Goal: Task Accomplishment & Management: Use online tool/utility

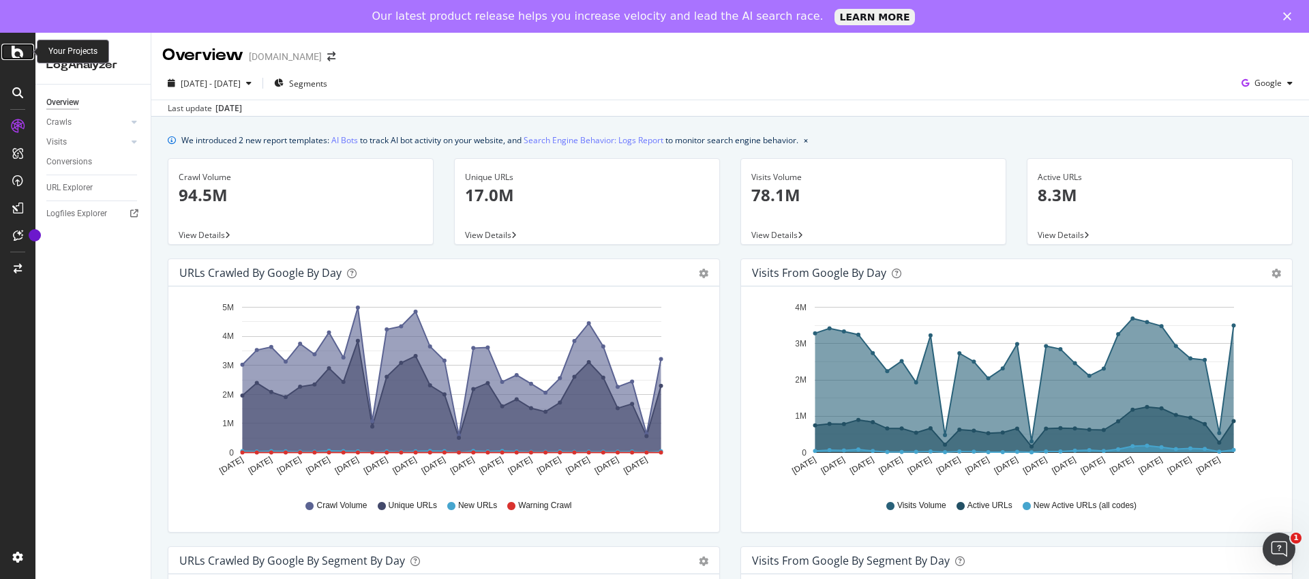
click at [23, 50] on icon at bounding box center [18, 52] width 12 height 16
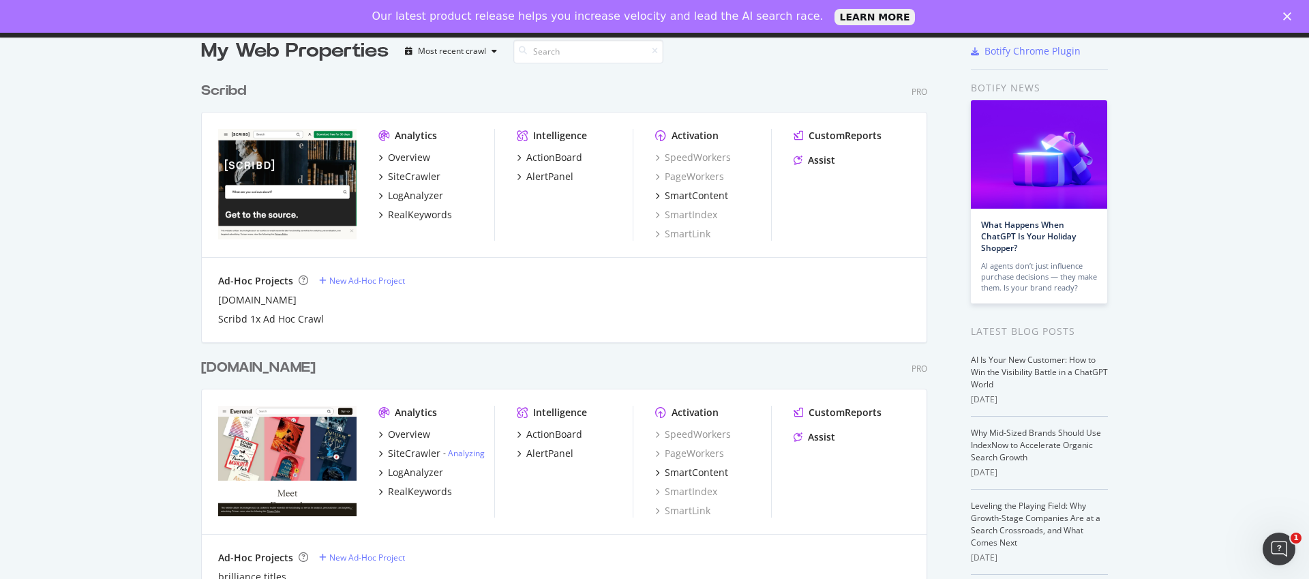
scroll to position [119, 0]
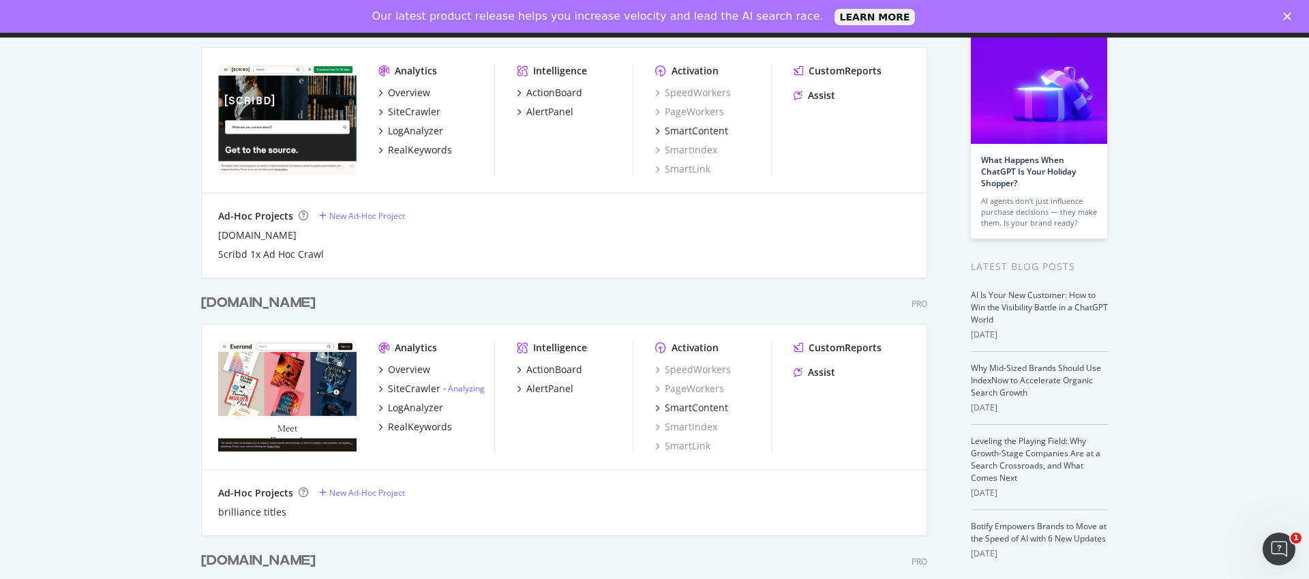
click at [298, 73] on img "grid" at bounding box center [287, 119] width 138 height 110
click at [291, 138] on img "grid" at bounding box center [287, 119] width 138 height 110
click at [404, 98] on div "Overview" at bounding box center [409, 93] width 42 height 14
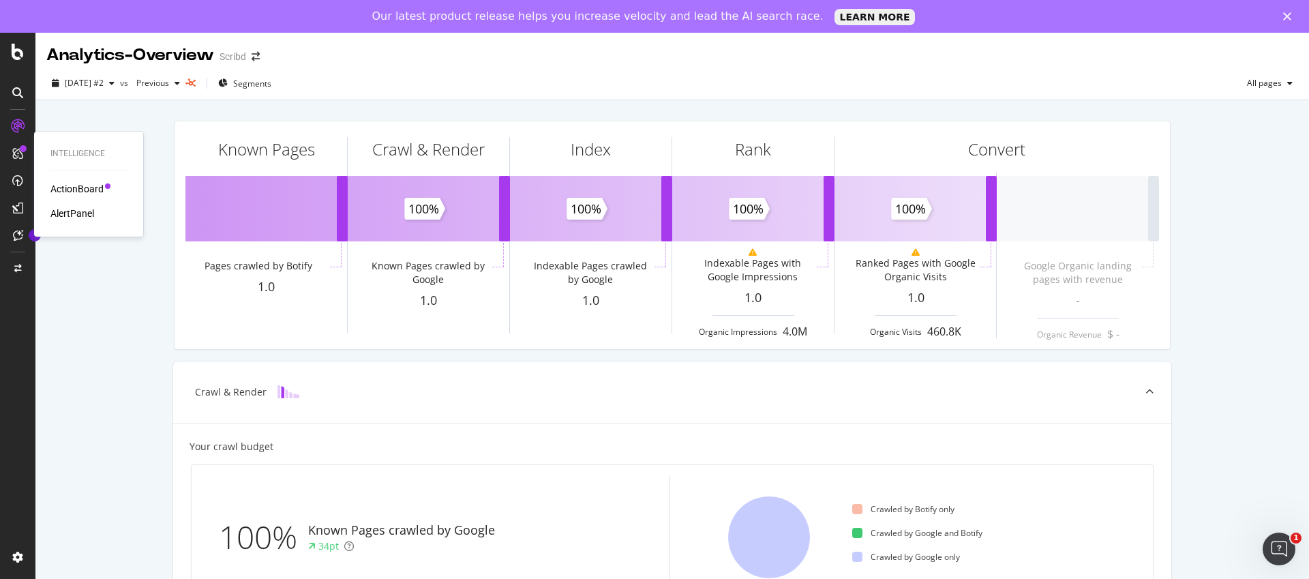
click at [87, 190] on div "ActionBoard" at bounding box center [76, 189] width 53 height 14
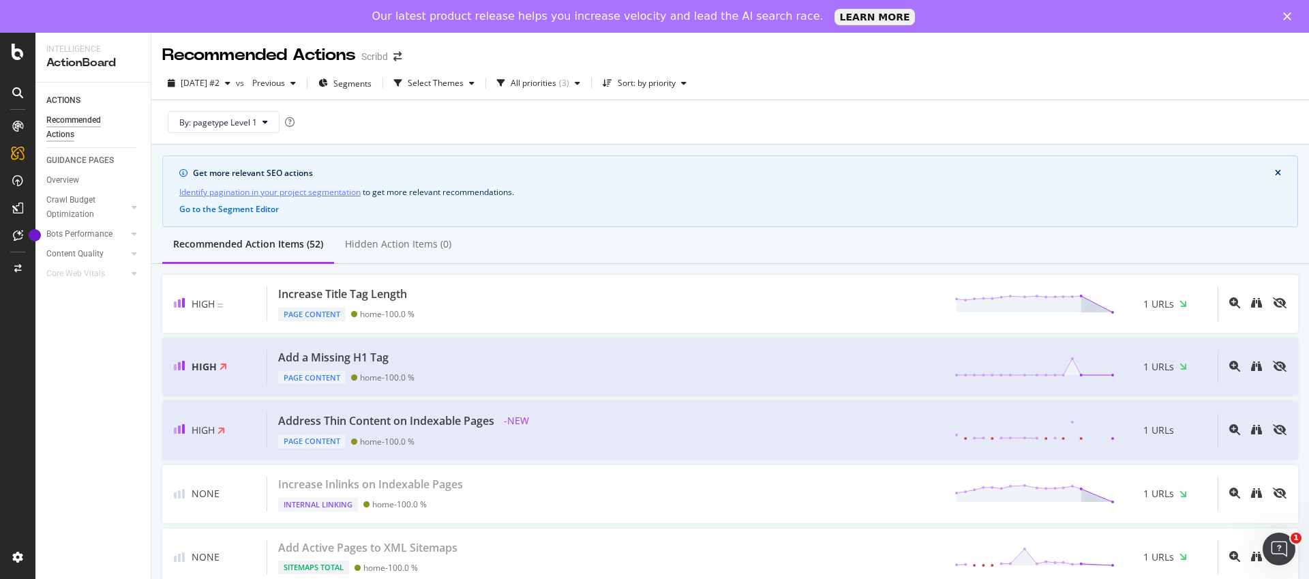
click at [709, 231] on div "Recommended Action Items (52) Hidden Action Items (0)" at bounding box center [730, 245] width 1158 height 37
click at [910, 115] on div "By: pagetype Level 1" at bounding box center [730, 122] width 1136 height 44
